Goal: Share content: Share content

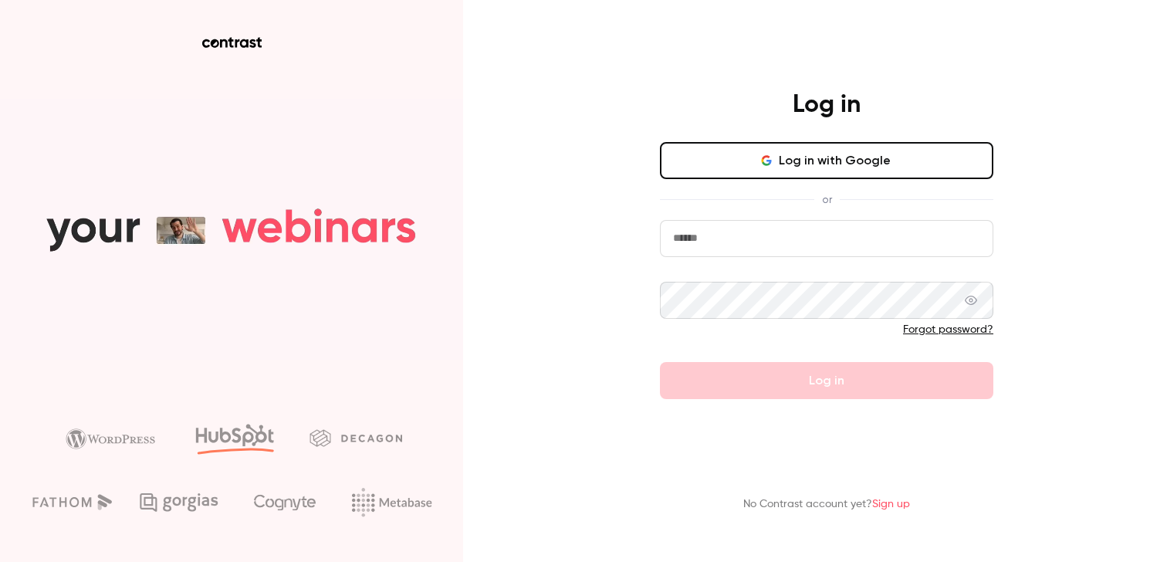
click at [759, 241] on input "email" at bounding box center [826, 238] width 333 height 37
click at [631, 238] on div "Log in Log in with Google or Forgot password? Log in" at bounding box center [826, 245] width 401 height 310
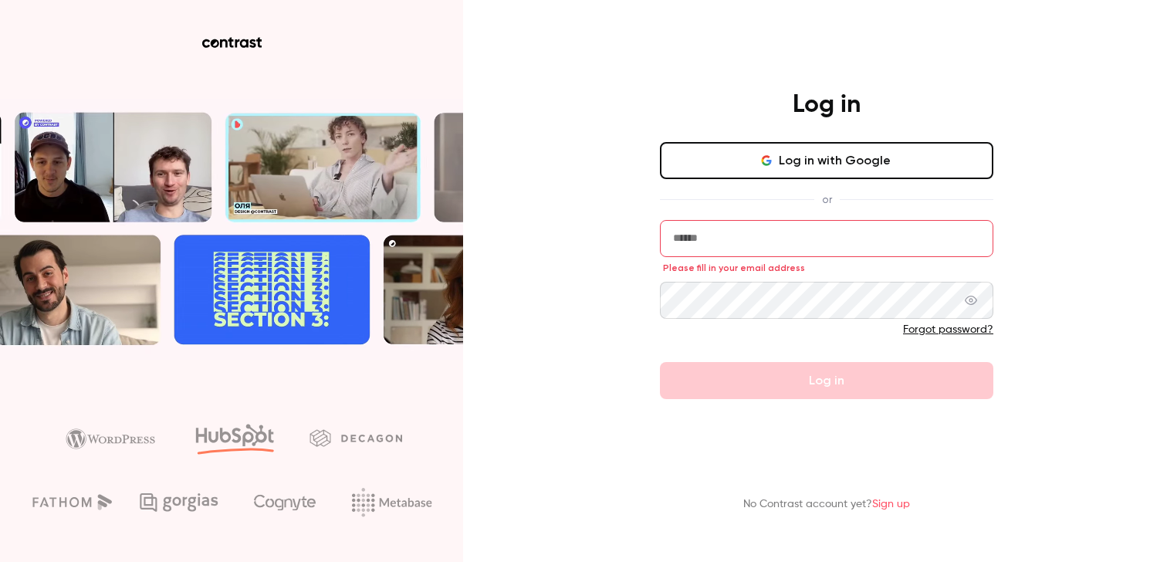
click at [732, 164] on button "Log in with Google" at bounding box center [826, 160] width 333 height 37
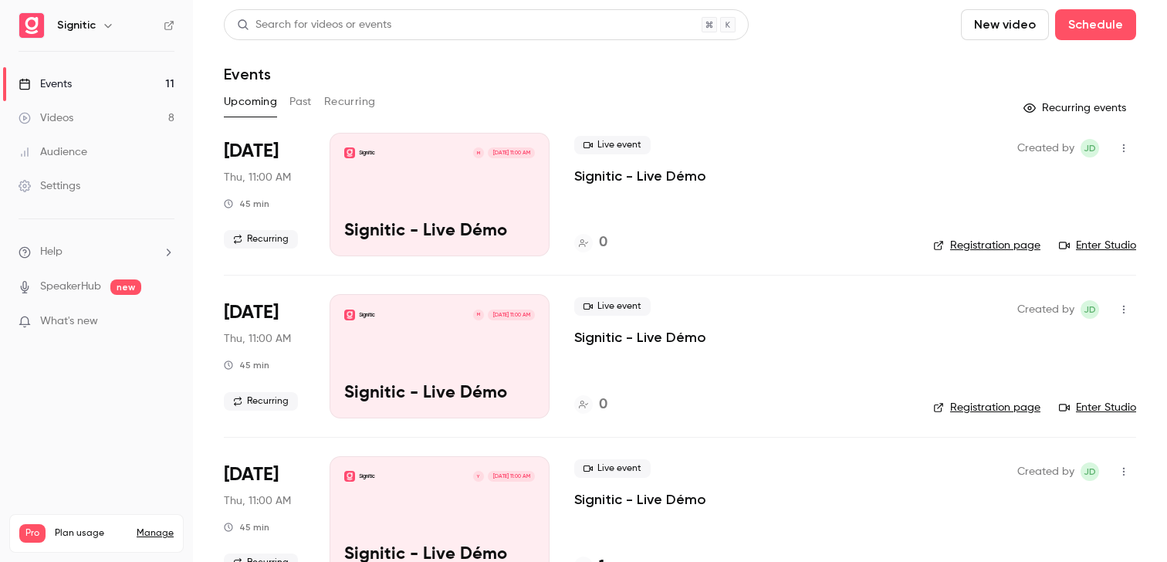
click at [365, 165] on div "Signitic M Sep 25, 11:00 AM Signitic - Live Démo" at bounding box center [440, 194] width 220 height 123
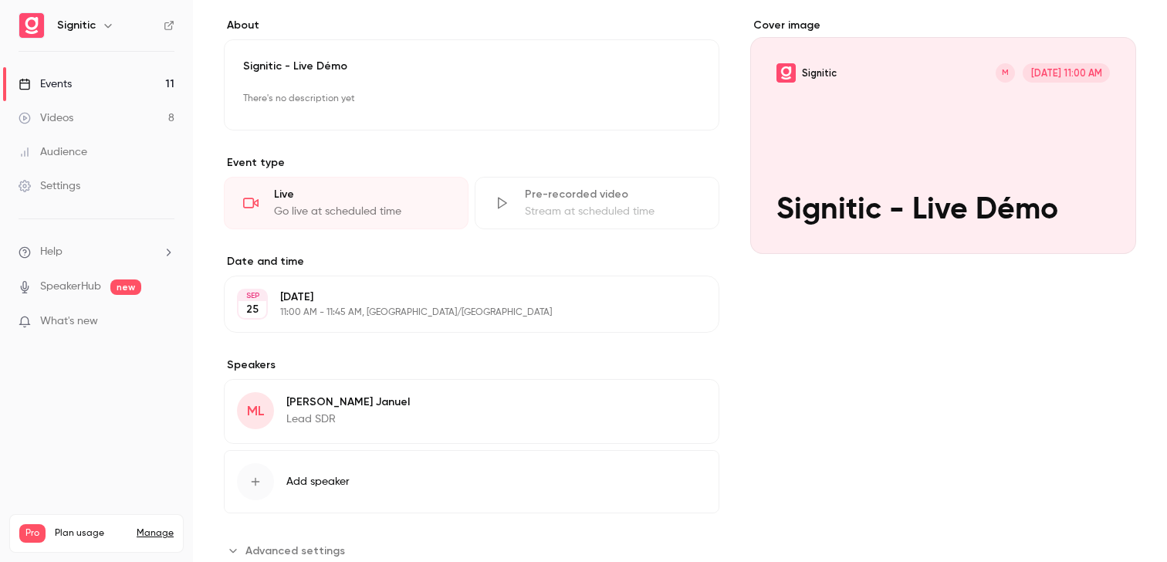
scroll to position [123, 0]
click at [390, 303] on div "Thursday, September 25 11:00 AM - 11:45 AM, Europe/Paris" at bounding box center [458, 302] width 357 height 29
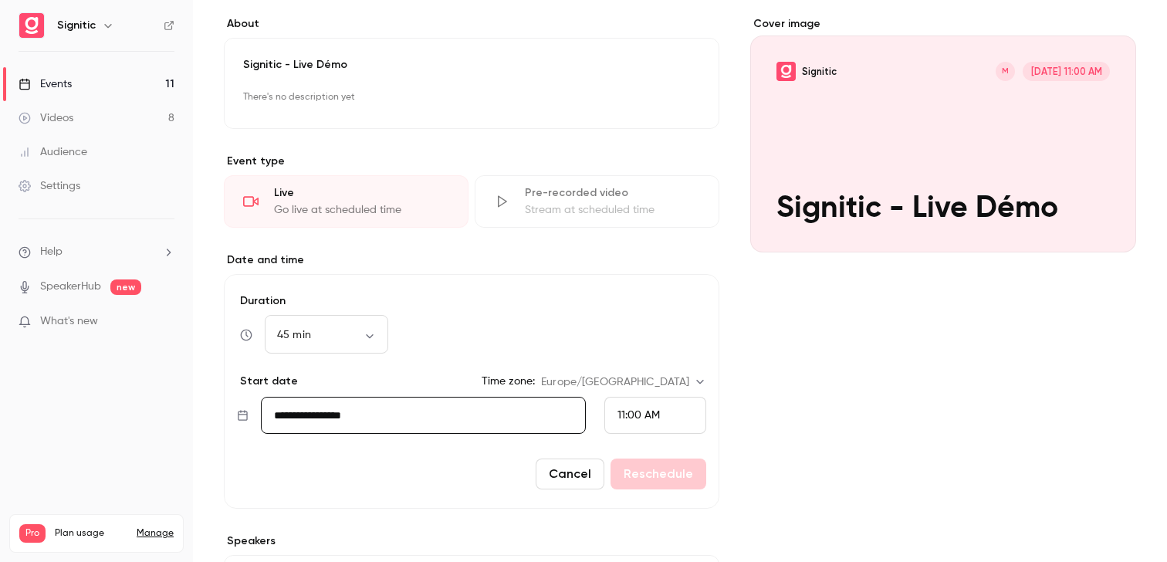
click at [554, 458] on form "**********" at bounding box center [472, 391] width 496 height 235
click at [556, 468] on button "Cancel" at bounding box center [570, 473] width 69 height 31
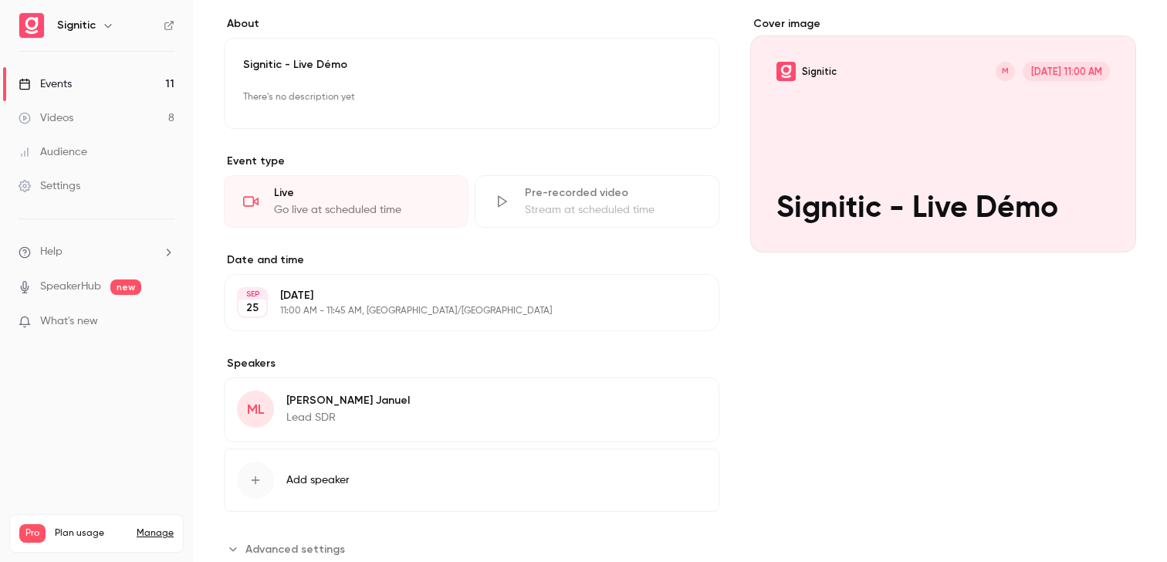
click at [789, 119] on div "Cover image" at bounding box center [943, 134] width 386 height 236
click at [0, 0] on input "Signitic M Sep 25, 11:00 AM Signitic - Live Démo" at bounding box center [0, 0] width 0 height 0
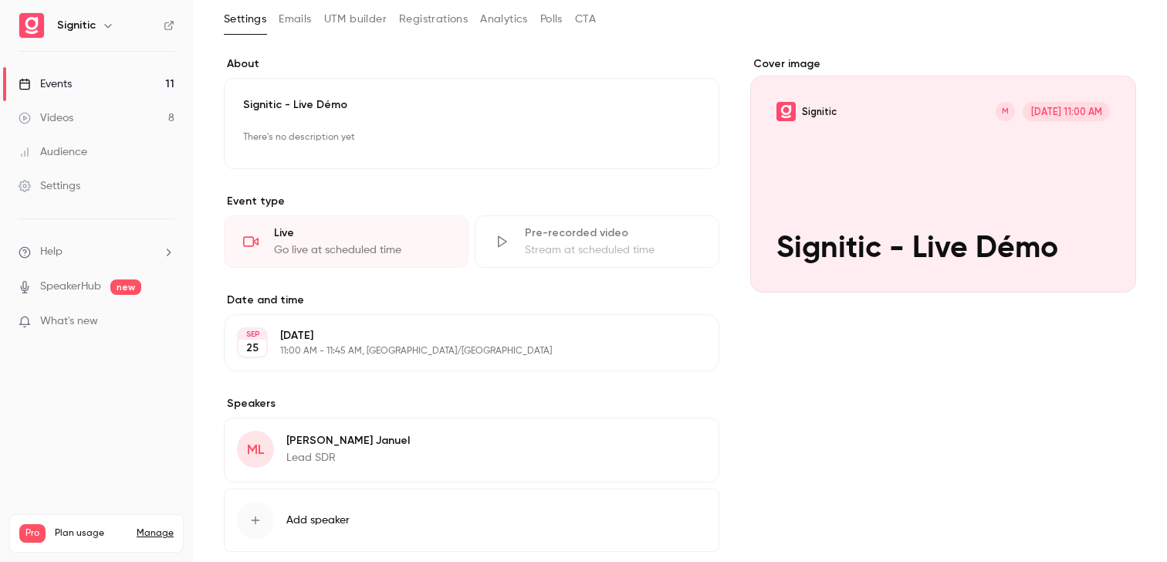
scroll to position [0, 0]
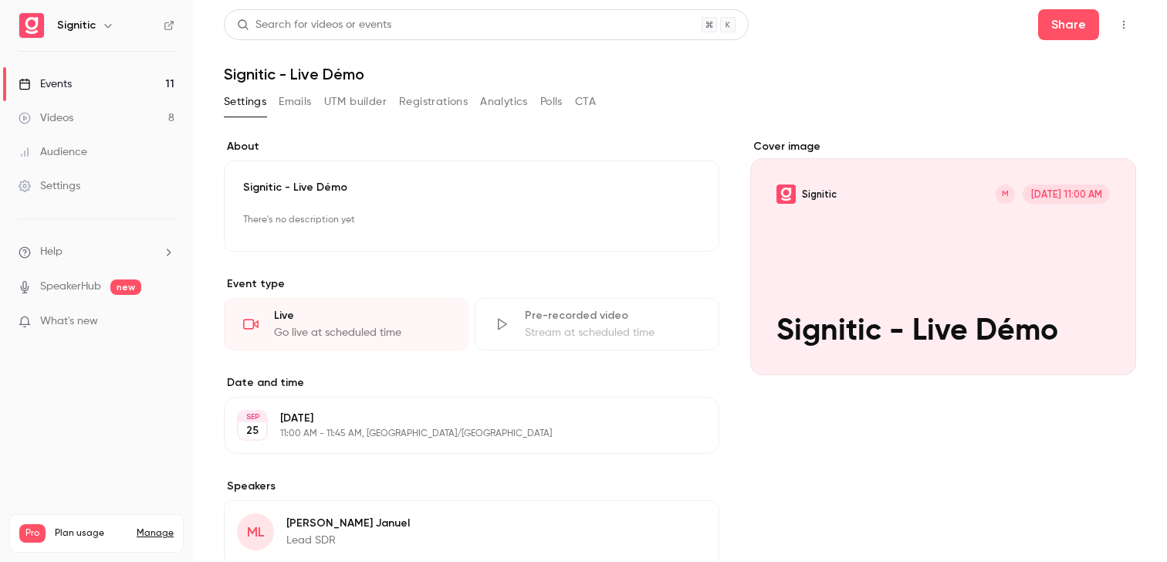
click at [117, 81] on link "Events 11" at bounding box center [96, 84] width 193 height 34
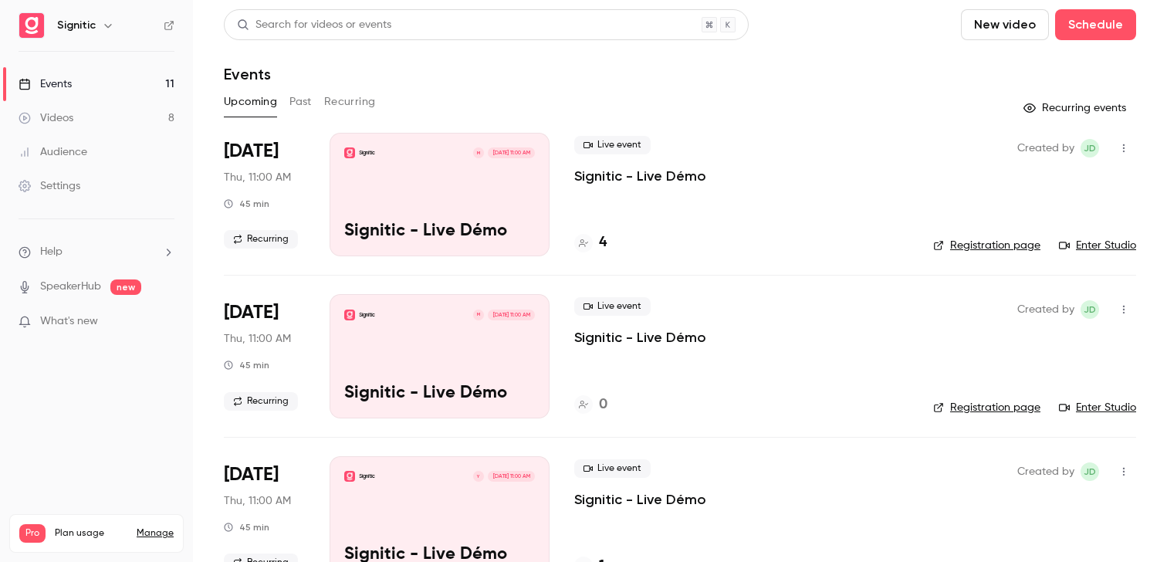
click at [1126, 150] on icon "button" at bounding box center [1124, 148] width 12 height 11
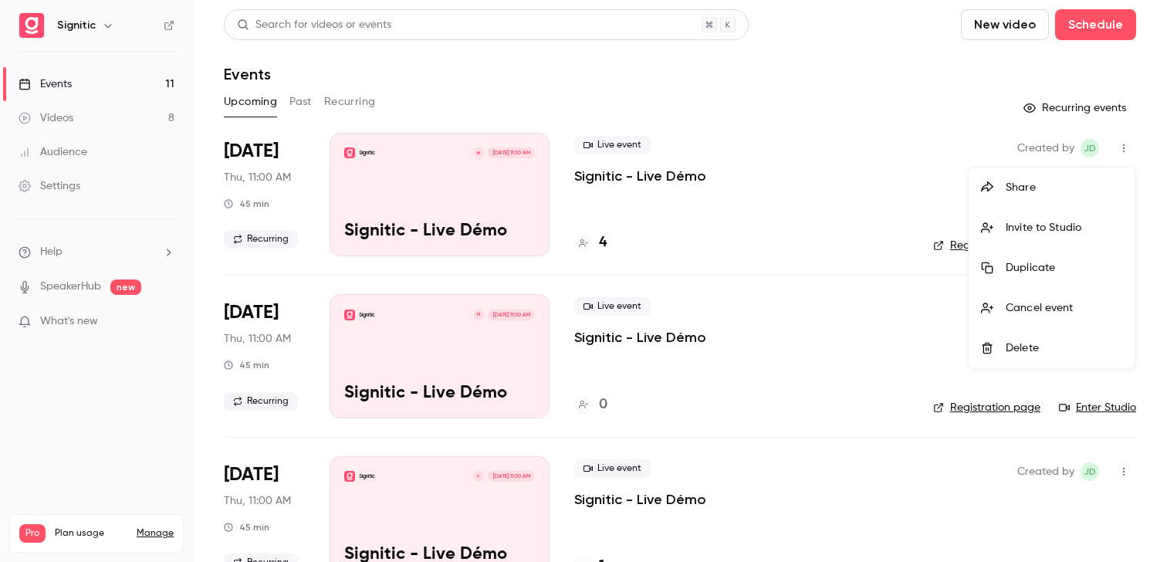
click at [1035, 190] on div "Share" at bounding box center [1064, 187] width 117 height 15
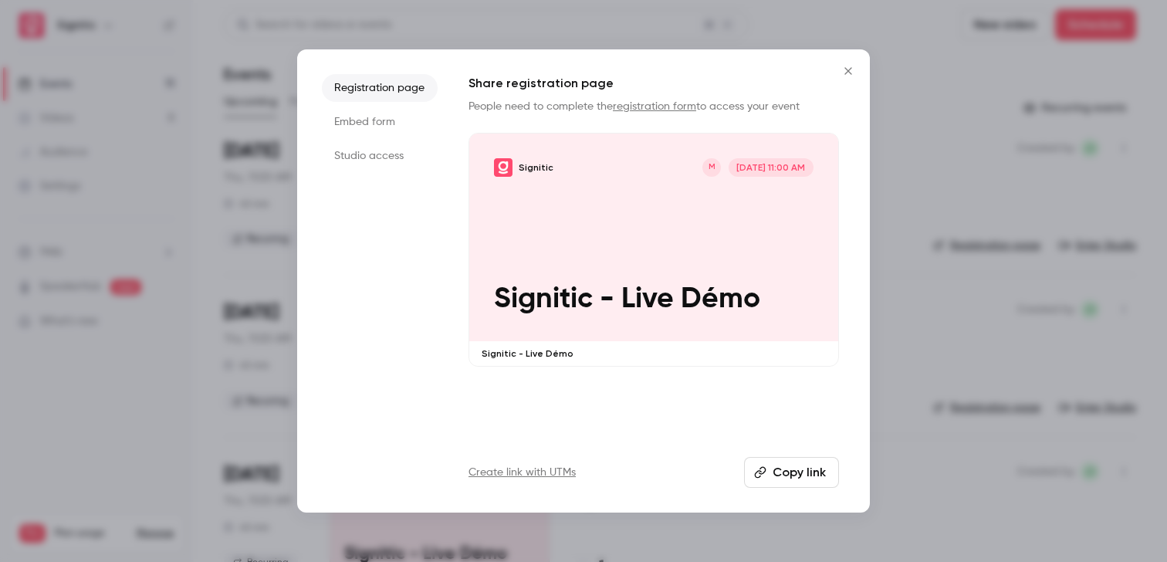
click at [775, 477] on button "Copy link" at bounding box center [791, 472] width 95 height 31
